Goal: Navigation & Orientation: Find specific page/section

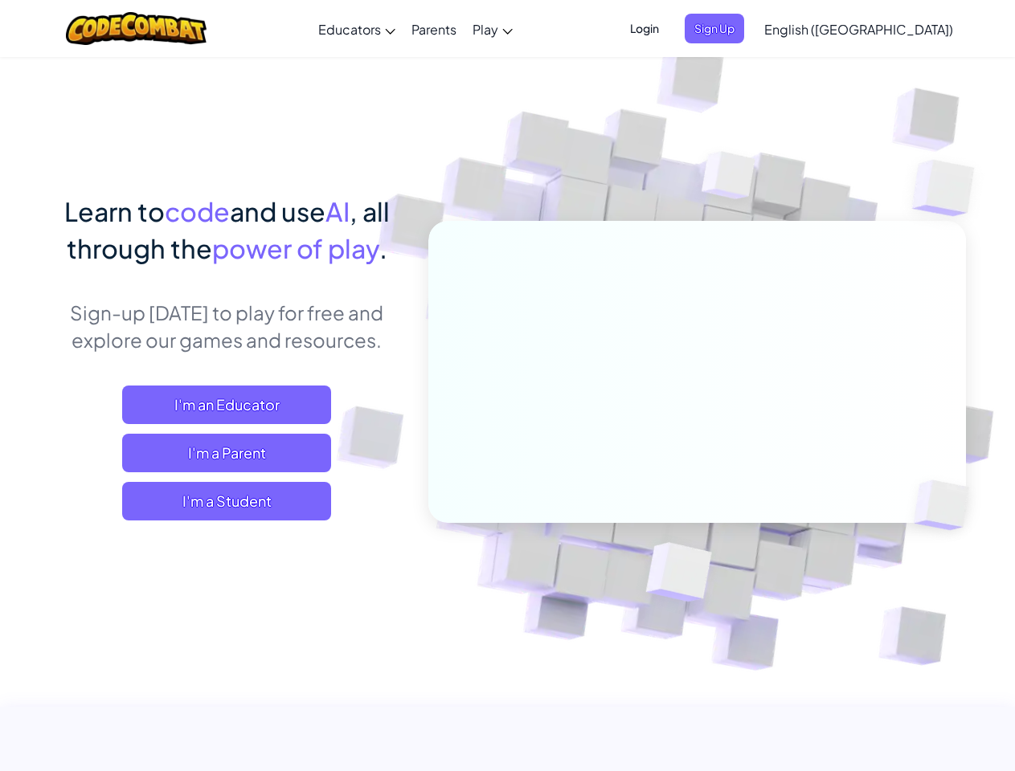
click at [668, 28] on span "Login" at bounding box center [644, 29] width 48 height 30
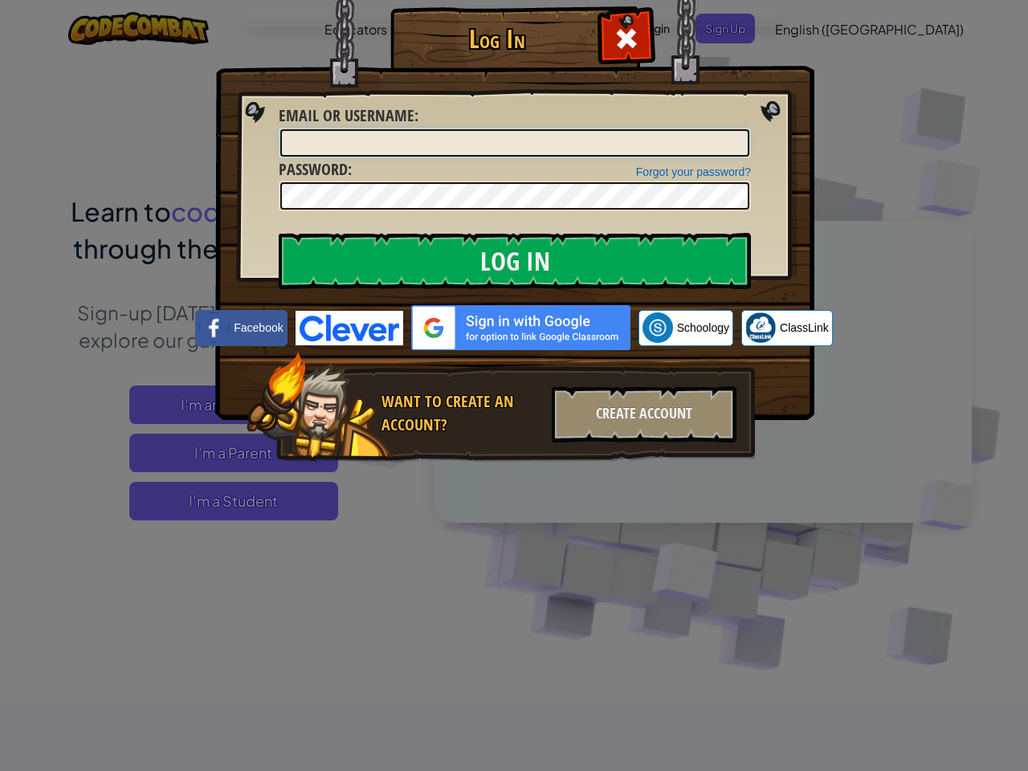
click at [812, 28] on div "Log In Unknown Error Email or Username : Forgot your password? Password : Log I…" at bounding box center [514, 385] width 1028 height 771
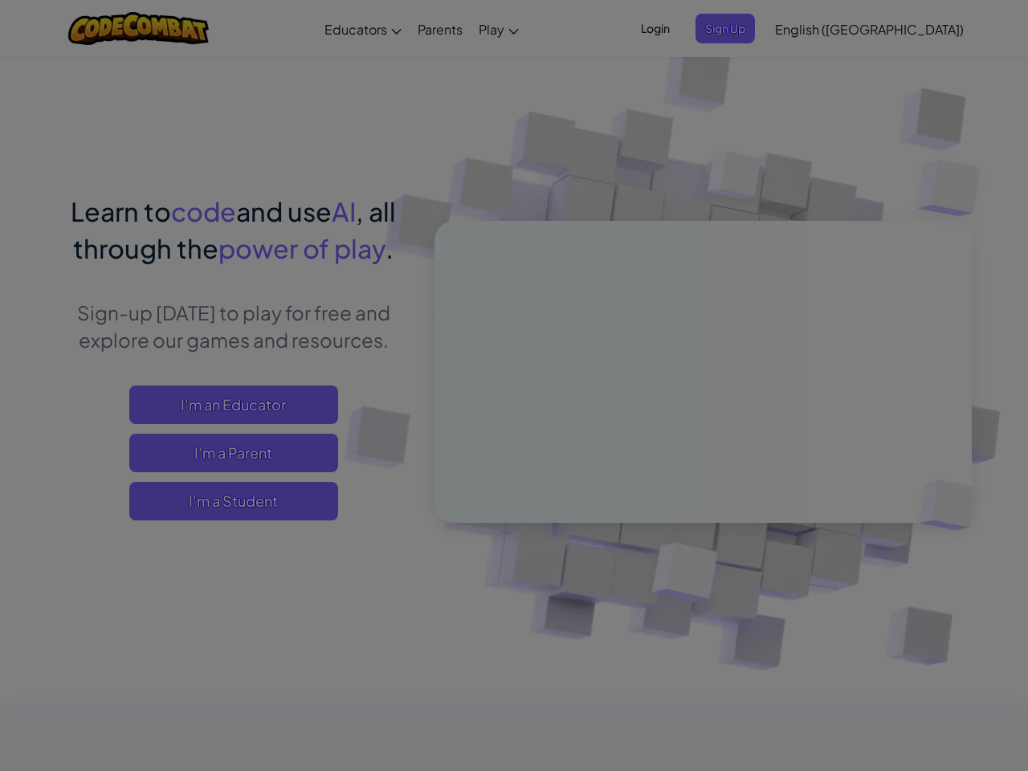
click at [812, 28] on div "Log In Unknown Error Email or Username : Forgot your password? Password : Log I…" at bounding box center [514, 385] width 1028 height 771
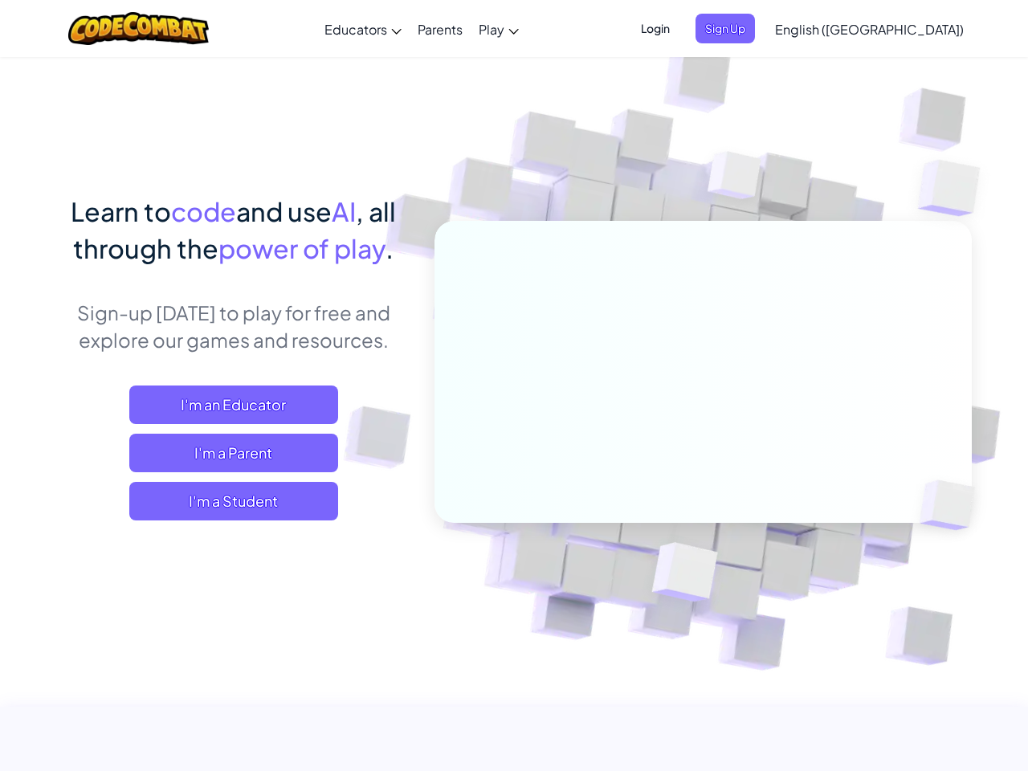
click at [898, 29] on div at bounding box center [514, 385] width 1028 height 771
click at [227, 501] on span "I'm a Student" at bounding box center [233, 501] width 209 height 39
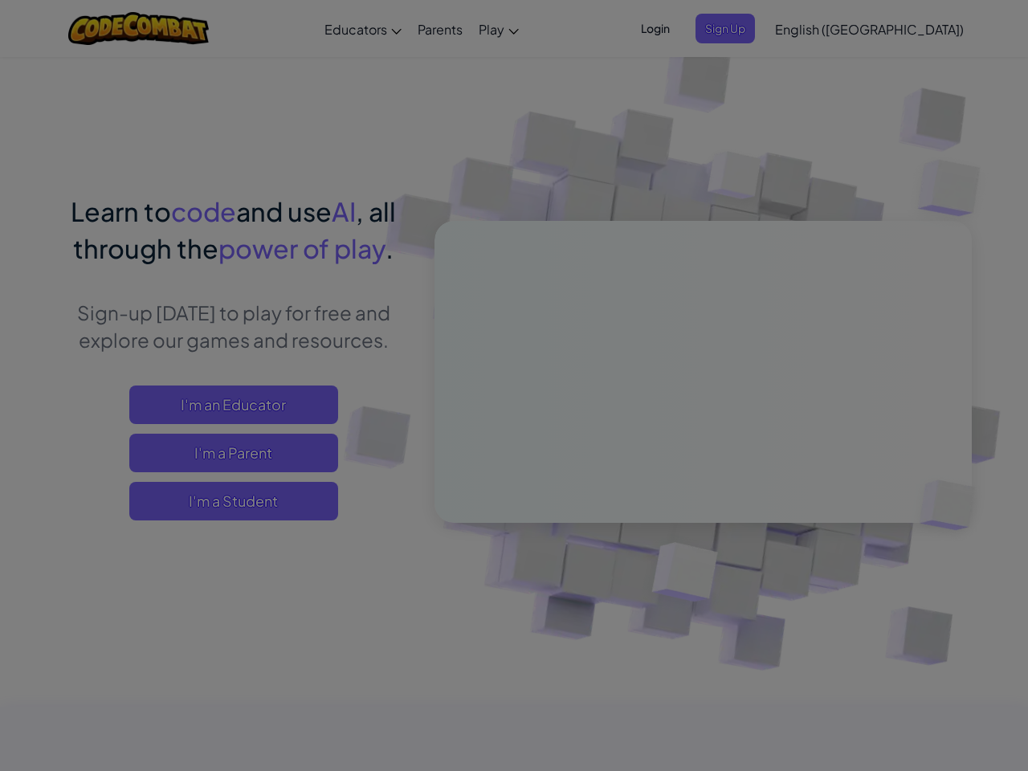
click at [0, 0] on div "Have a Class Code? Yes, I have a Class Code! Enter it here: Continue No, I don'…" at bounding box center [0, 0] width 0 height 0
